Goal: Use online tool/utility: Utilize a website feature to perform a specific function

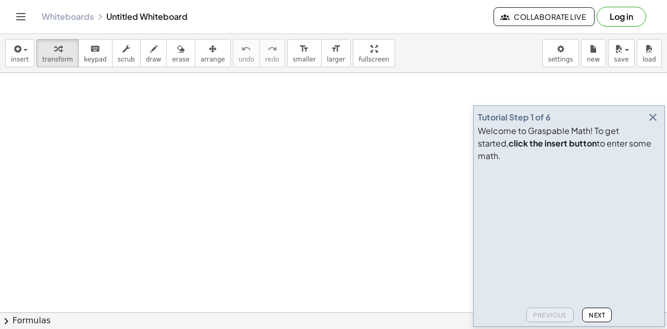
click at [652, 124] on icon "button" at bounding box center [653, 117] width 13 height 13
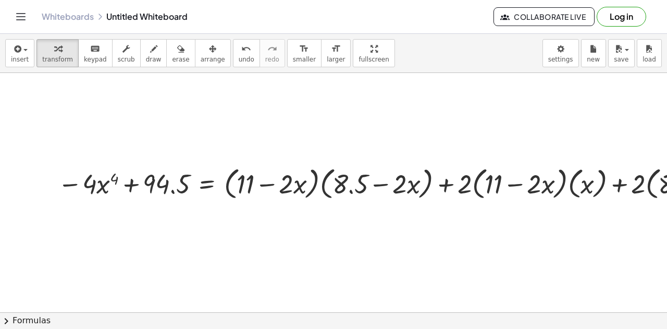
scroll to position [0, 161]
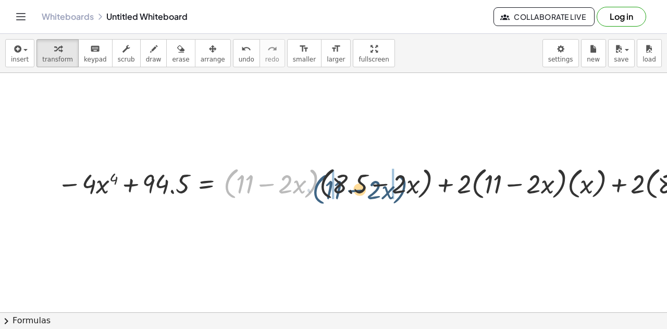
drag, startPoint x: 231, startPoint y: 182, endPoint x: 321, endPoint y: 188, distance: 89.8
click at [321, 188] on div at bounding box center [434, 183] width 765 height 40
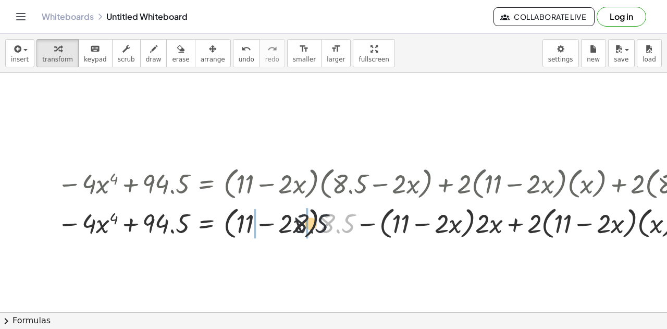
drag, startPoint x: 332, startPoint y: 224, endPoint x: 291, endPoint y: 224, distance: 41.2
click at [291, 224] on div at bounding box center [469, 222] width 835 height 40
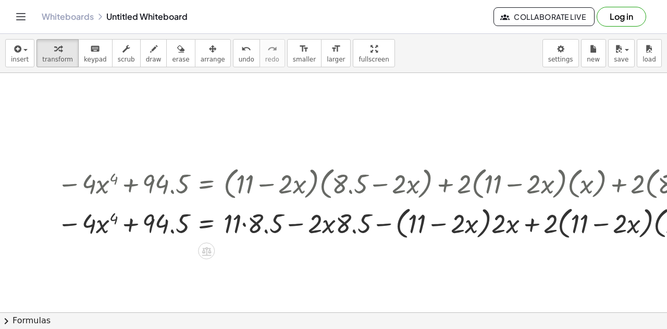
click at [240, 225] on div at bounding box center [477, 222] width 851 height 40
click at [245, 223] on div at bounding box center [477, 222] width 851 height 40
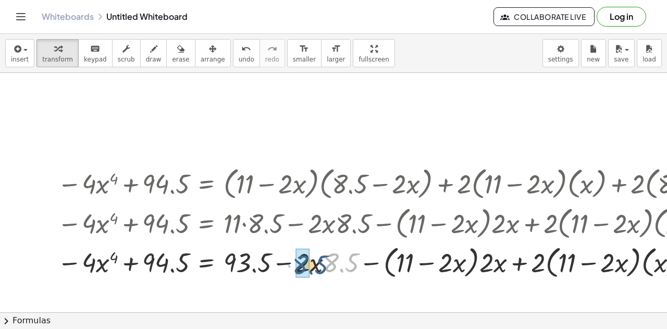
drag, startPoint x: 333, startPoint y: 226, endPoint x: 294, endPoint y: 229, distance: 38.7
click at [206, 183] on div "− · 4 · x 4 + 94.5 = + · ( + 11 − · 2 · x ) · ( + 8.5 − · 2 · x ) + · 2 · ( + 1…" at bounding box center [206, 183] width 0 height 0
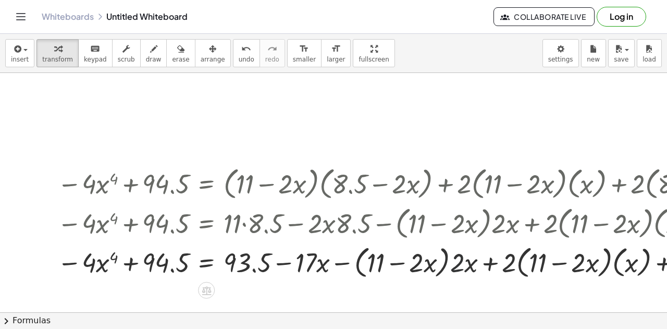
drag, startPoint x: 452, startPoint y: 264, endPoint x: 411, endPoint y: 263, distance: 41.7
click at [411, 263] on div at bounding box center [477, 262] width 851 height 40
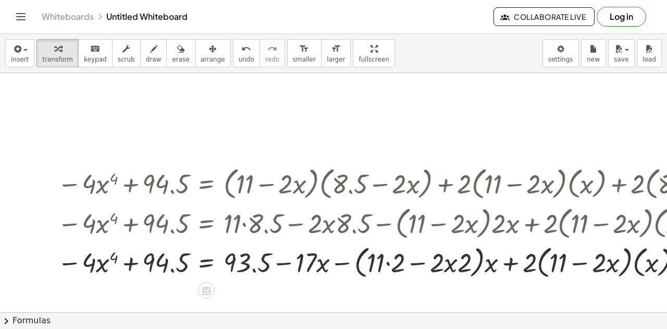
click at [388, 261] on div at bounding box center [477, 262] width 851 height 40
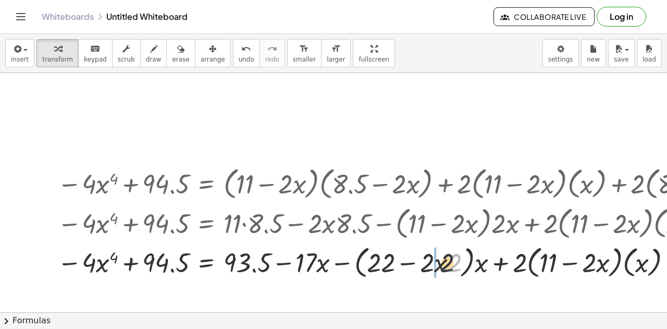
drag, startPoint x: 453, startPoint y: 264, endPoint x: 426, endPoint y: 264, distance: 27.1
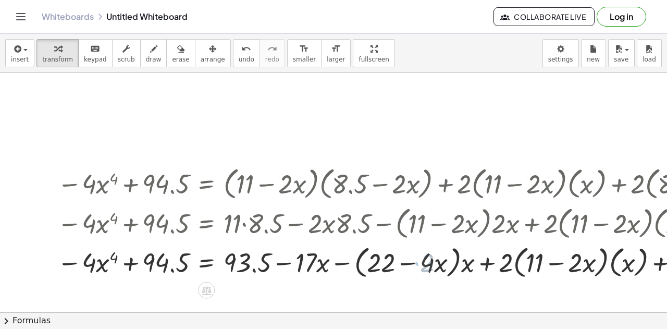
click at [363, 264] on div at bounding box center [477, 262] width 851 height 40
drag, startPoint x: 468, startPoint y: 268, endPoint x: 436, endPoint y: 267, distance: 32.4
click at [436, 267] on div at bounding box center [477, 262] width 851 height 40
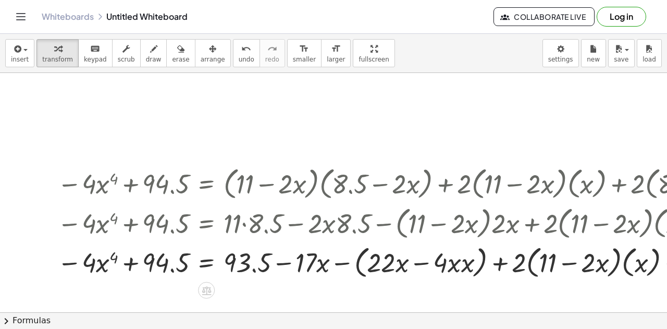
click at [469, 268] on div at bounding box center [477, 262] width 851 height 40
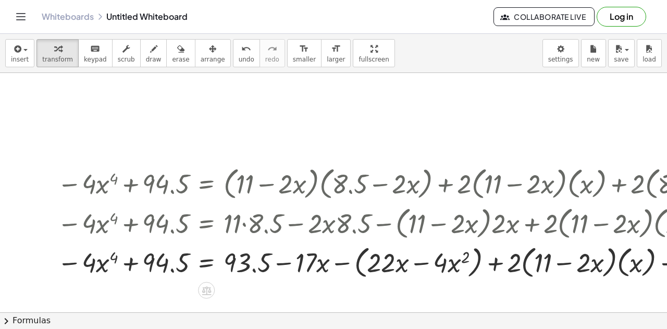
click at [472, 261] on div at bounding box center [477, 262] width 851 height 40
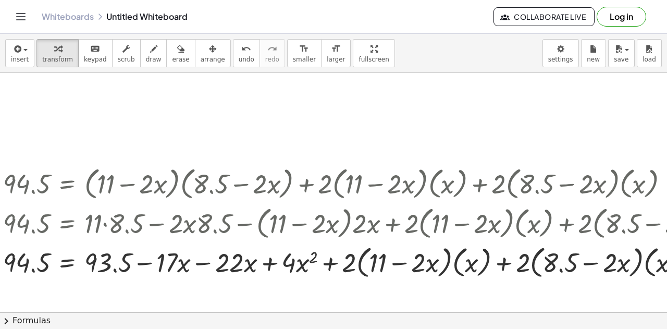
scroll to position [0, 300]
drag, startPoint x: 353, startPoint y: 261, endPoint x: 476, endPoint y: 266, distance: 123.6
click at [476, 266] on div at bounding box center [337, 262] width 851 height 40
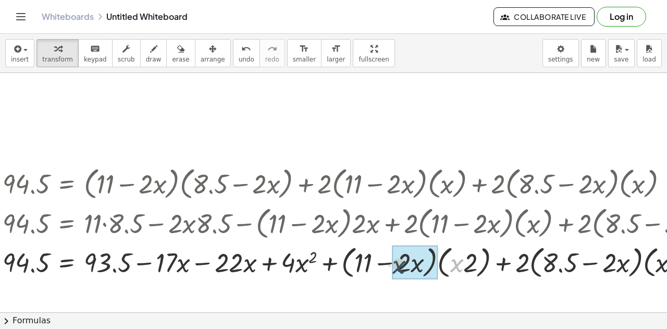
drag, startPoint x: 458, startPoint y: 266, endPoint x: 399, endPoint y: 268, distance: 58.9
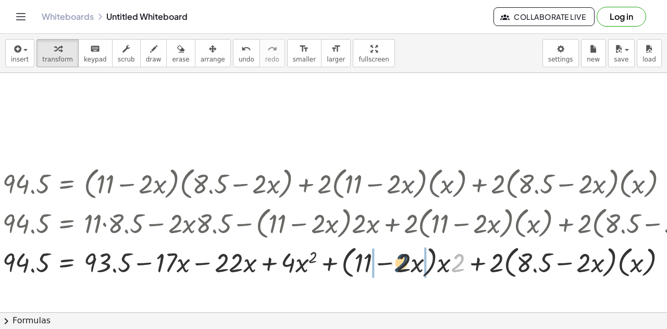
drag, startPoint x: 463, startPoint y: 267, endPoint x: 393, endPoint y: 264, distance: 70.4
click at [393, 264] on div at bounding box center [337, 262] width 851 height 40
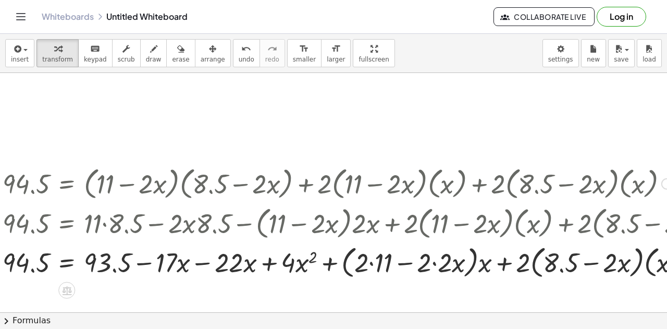
drag, startPoint x: 481, startPoint y: 273, endPoint x: 450, endPoint y: 271, distance: 30.3
click at [450, 271] on div at bounding box center [337, 262] width 851 height 40
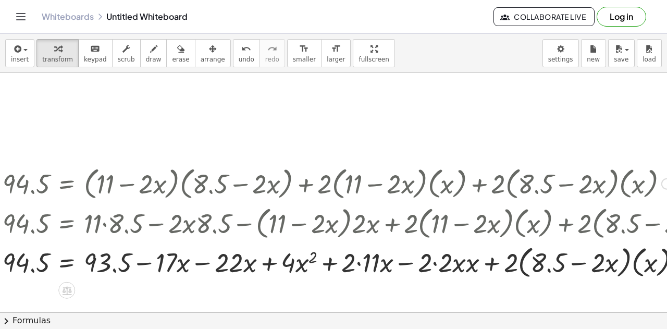
click at [360, 261] on div at bounding box center [337, 262] width 851 height 40
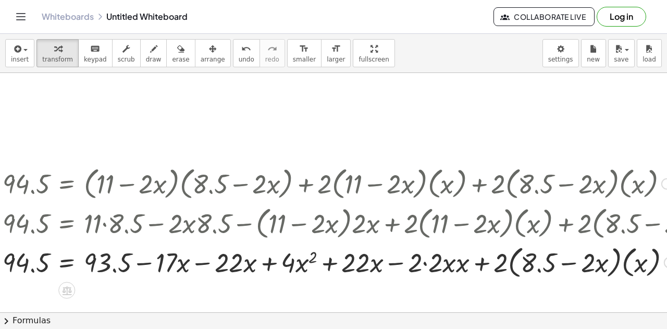
click at [447, 267] on div at bounding box center [337, 262] width 851 height 40
click at [426, 265] on div at bounding box center [337, 262] width 851 height 40
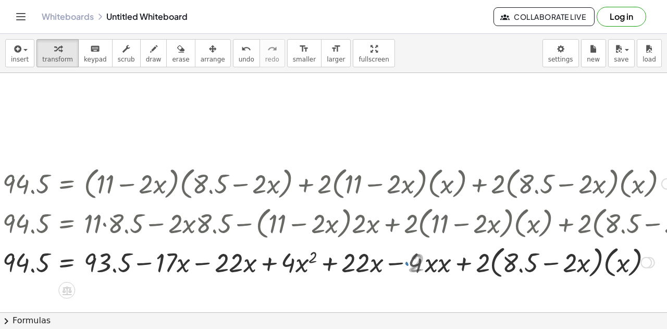
click at [449, 266] on div at bounding box center [337, 262] width 851 height 40
click at [438, 269] on div at bounding box center [337, 262] width 851 height 40
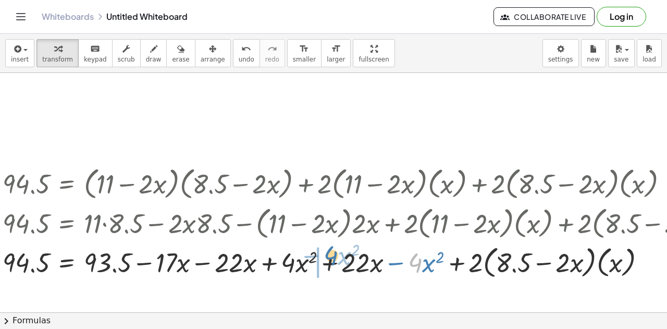
drag, startPoint x: 419, startPoint y: 267, endPoint x: 328, endPoint y: 260, distance: 91.0
click at [328, 260] on div at bounding box center [337, 262] width 851 height 40
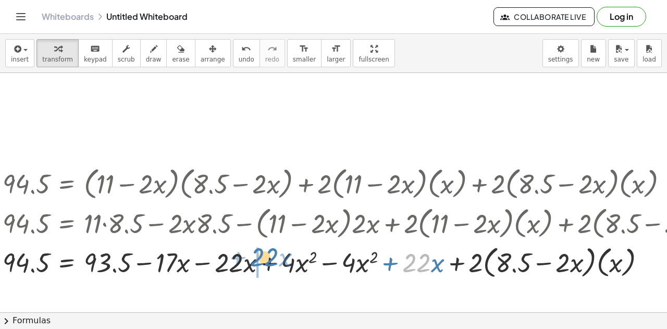
drag, startPoint x: 408, startPoint y: 267, endPoint x: 252, endPoint y: 262, distance: 155.4
click at [252, 262] on div at bounding box center [337, 262] width 851 height 40
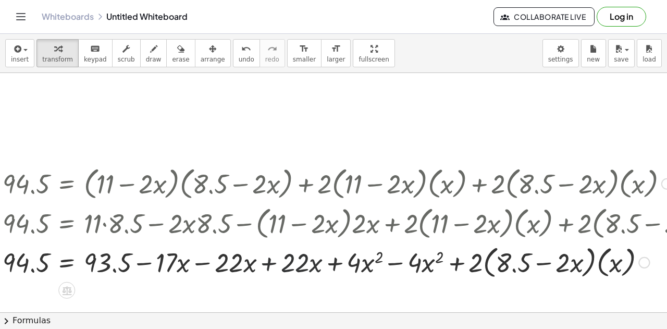
click at [272, 269] on div at bounding box center [337, 262] width 851 height 40
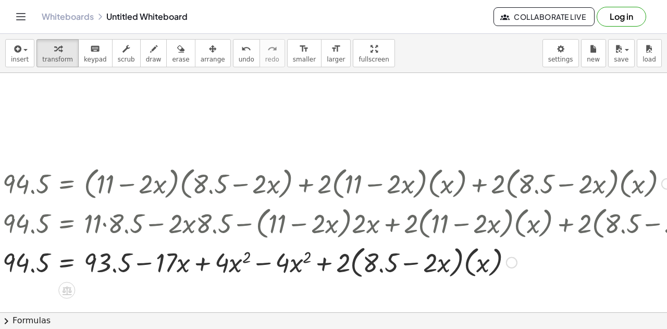
click at [202, 262] on div at bounding box center [337, 262] width 851 height 40
click at [268, 267] on div at bounding box center [337, 262] width 851 height 40
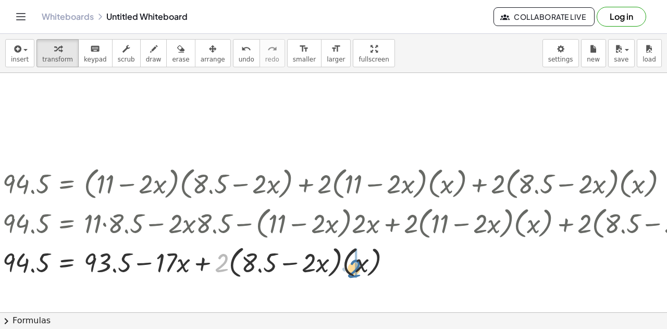
drag, startPoint x: 227, startPoint y: 267, endPoint x: 361, endPoint y: 273, distance: 134.1
click at [361, 273] on div at bounding box center [337, 262] width 851 height 40
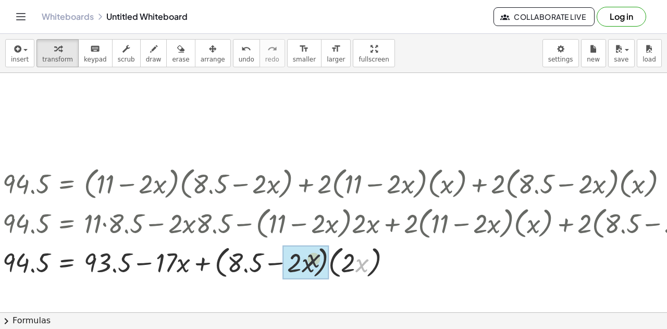
drag, startPoint x: 361, startPoint y: 271, endPoint x: 304, endPoint y: 266, distance: 56.5
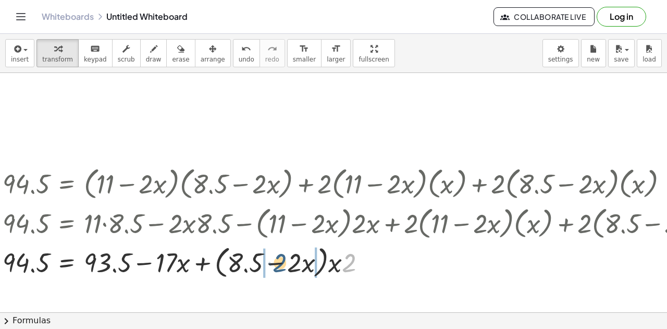
drag, startPoint x: 354, startPoint y: 262, endPoint x: 284, endPoint y: 262, distance: 70.9
click at [284, 262] on div at bounding box center [337, 262] width 851 height 40
drag, startPoint x: 367, startPoint y: 266, endPoint x: 302, endPoint y: 267, distance: 65.2
click at [302, 267] on div at bounding box center [337, 262] width 851 height 40
drag, startPoint x: 346, startPoint y: 267, endPoint x: 314, endPoint y: 267, distance: 31.8
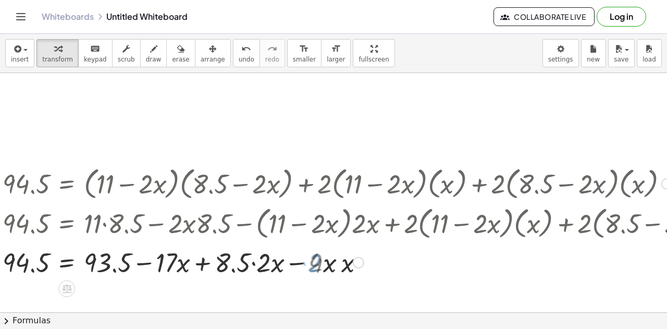
click at [333, 267] on div at bounding box center [337, 260] width 851 height 35
click at [325, 267] on div at bounding box center [337, 260] width 851 height 35
drag, startPoint x: 336, startPoint y: 267, endPoint x: 327, endPoint y: 267, distance: 8.9
click at [327, 267] on div at bounding box center [337, 260] width 851 height 35
drag, startPoint x: 327, startPoint y: 267, endPoint x: 343, endPoint y: 267, distance: 16.2
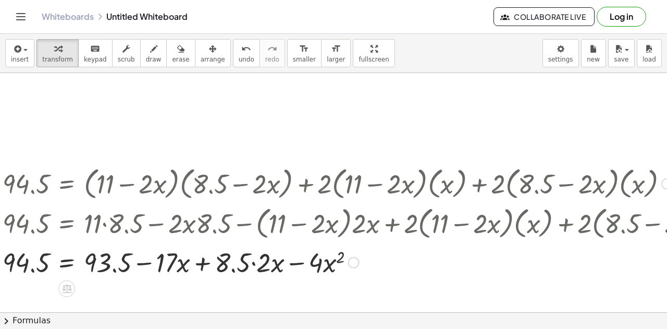
click at [256, 264] on div at bounding box center [337, 260] width 851 height 35
click at [198, 264] on div at bounding box center [337, 260] width 851 height 35
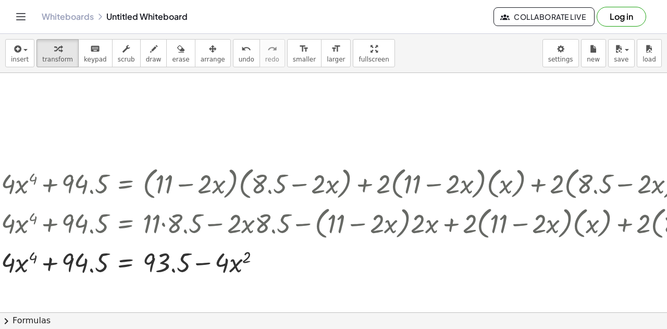
scroll to position [0, 253]
